Goal: Task Accomplishment & Management: Manage account settings

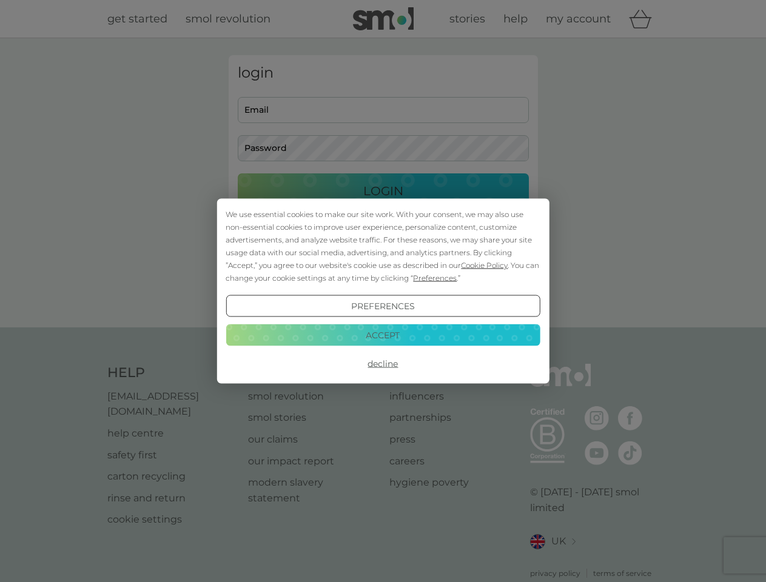
click at [484, 265] on span "Cookie Policy" at bounding box center [484, 265] width 47 height 9
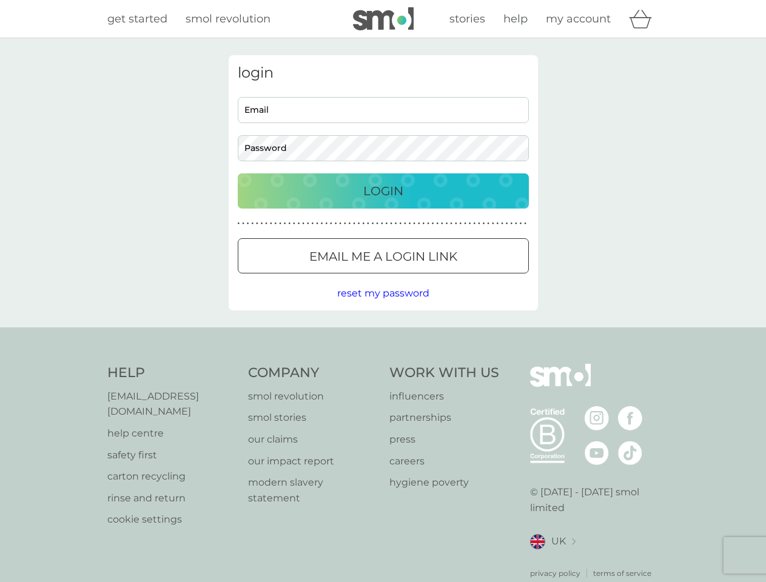
click at [433, 278] on div "login Email Password Login ● ● ● ● ● ● ● ● ● ● ● ● ● ● ● ● ● ● ● ● ● ● ● ● ● ● …" at bounding box center [383, 182] width 309 height 255
click at [383, 306] on div "login Email Password Login ● ● ● ● ● ● ● ● ● ● ● ● ● ● ● ● ● ● ● ● ● ● ● ● ● ● …" at bounding box center [383, 182] width 309 height 255
click at [383, 364] on div "Help [EMAIL_ADDRESS][DOMAIN_NAME] help centre safety first carton recycling rin…" at bounding box center [383, 471] width 552 height 215
click at [383, 335] on div "Help [EMAIL_ADDRESS][DOMAIN_NAME] help centre safety first carton recycling rin…" at bounding box center [383, 471] width 766 height 288
